Goal: Transaction & Acquisition: Subscribe to service/newsletter

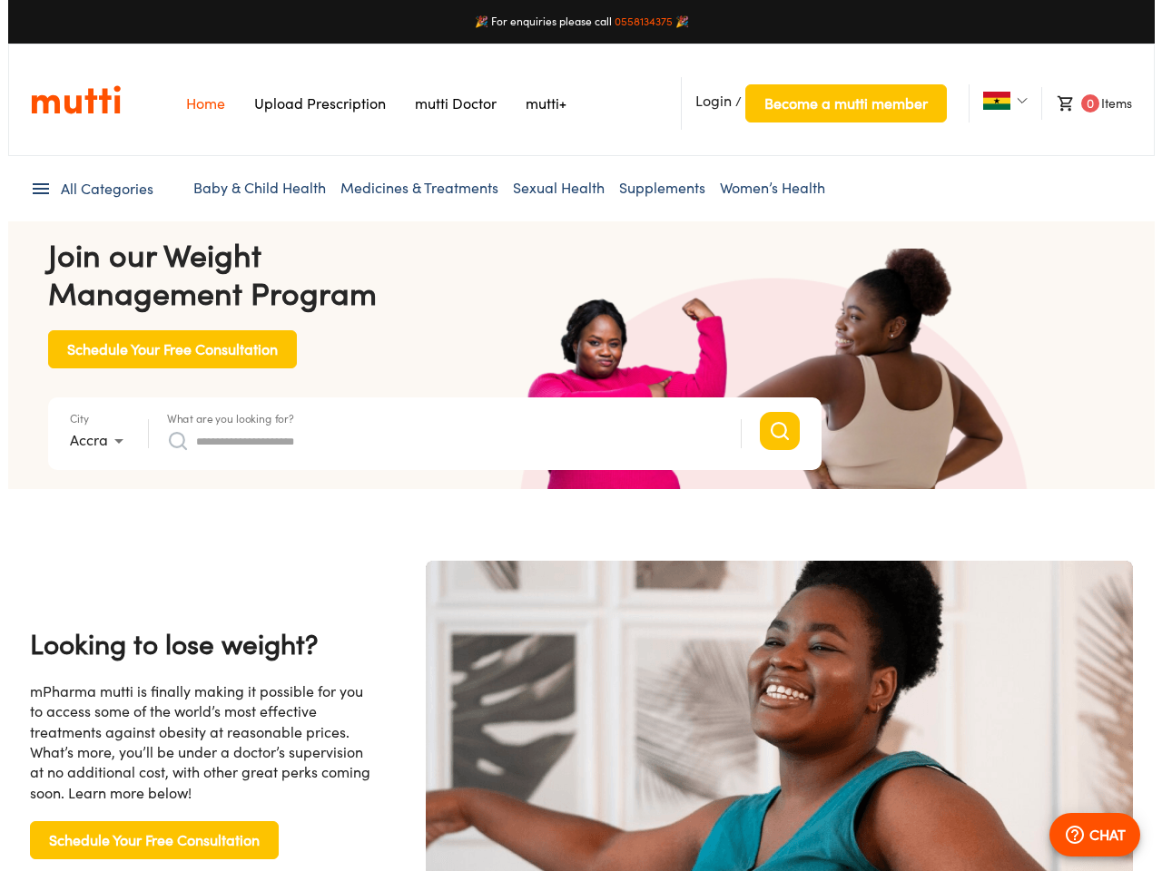
scroll to position [0, 3739]
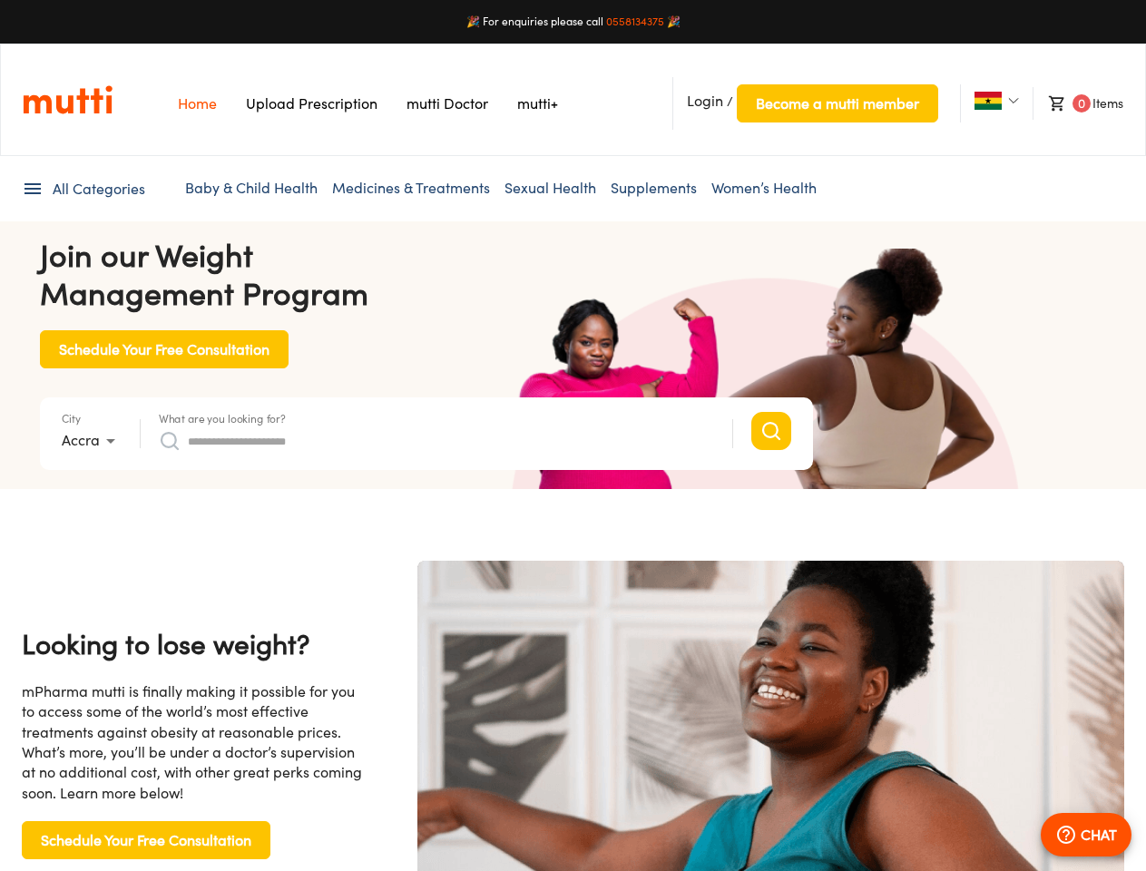
click at [705, 101] on span "Login" at bounding box center [705, 101] width 36 height 18
click at [837, 103] on span "Become a mutti member" at bounding box center [837, 103] width 163 height 25
click at [987, 101] on img at bounding box center [988, 101] width 27 height 18
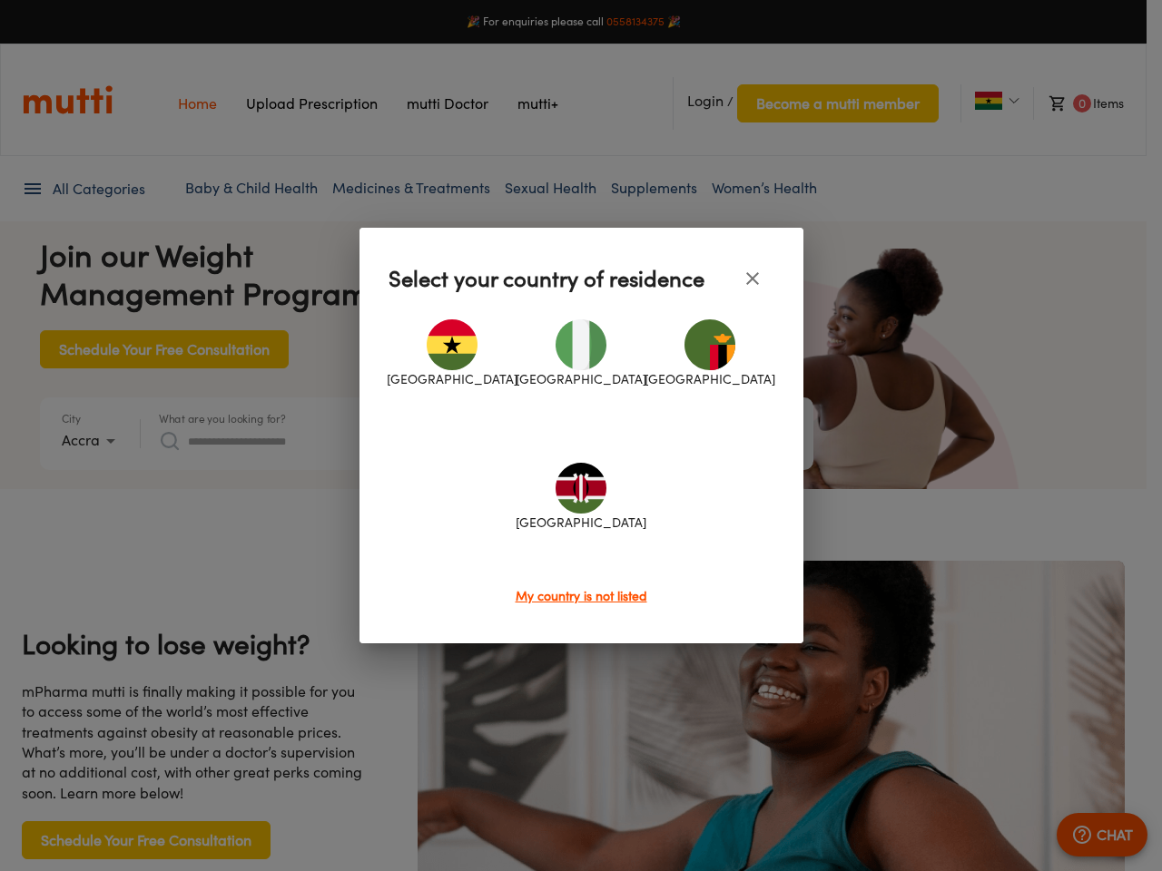
click at [1077, 103] on div at bounding box center [581, 435] width 1162 height 871
click at [83, 189] on div at bounding box center [581, 435] width 1162 height 871
click at [92, 441] on div at bounding box center [581, 435] width 1162 height 871
click at [222, 418] on div at bounding box center [581, 435] width 1162 height 871
click at [437, 441] on div "[GEOGRAPHIC_DATA] [GEOGRAPHIC_DATA] [GEOGRAPHIC_DATA] [GEOGRAPHIC_DATA]" at bounding box center [581, 443] width 386 height 286
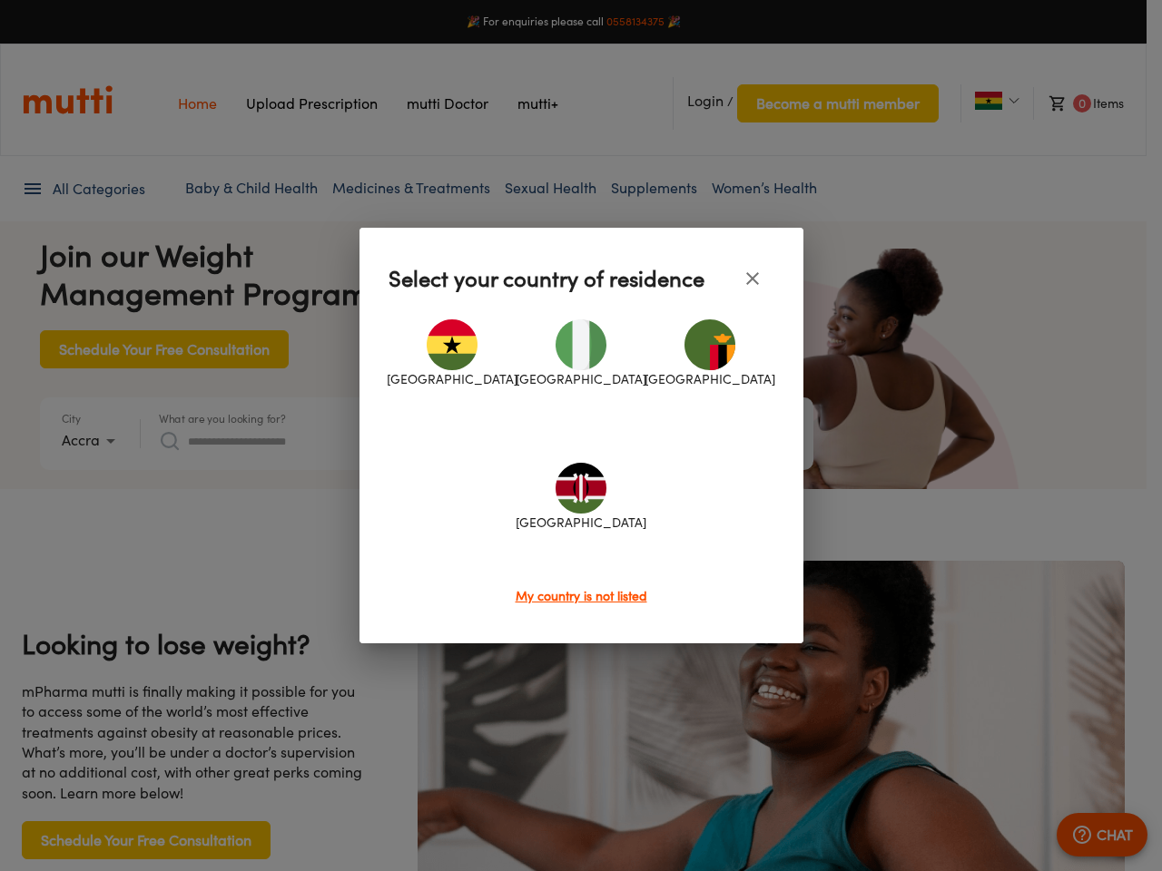
click at [1086, 835] on div at bounding box center [581, 435] width 1162 height 871
